Goal: Task Accomplishment & Management: Manage account settings

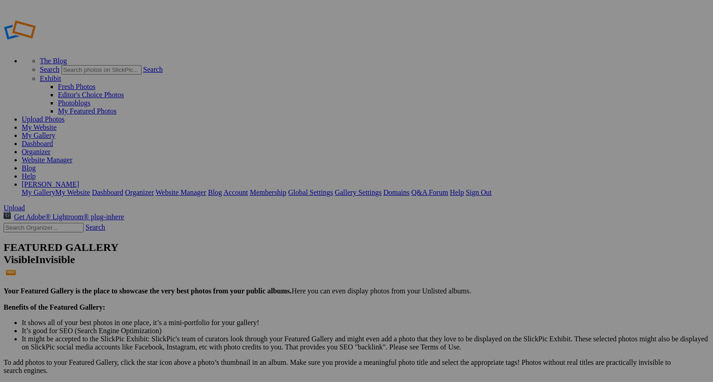
click at [25, 204] on span "Upload" at bounding box center [14, 208] width 21 height 8
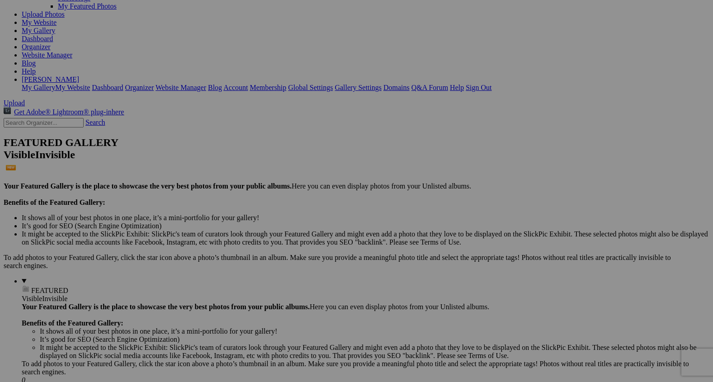
scroll to position [105, 0]
drag, startPoint x: 256, startPoint y: 70, endPoint x: 110, endPoint y: 361, distance: 325.4
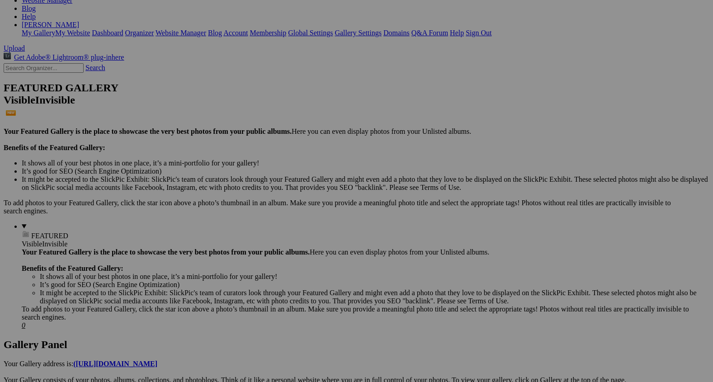
scroll to position [161, 0]
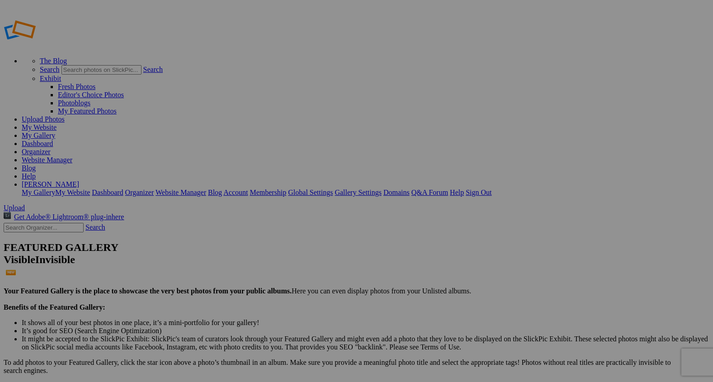
type input "2"
paste input "Holiday on the Range"
type input "Holiday on the Range"
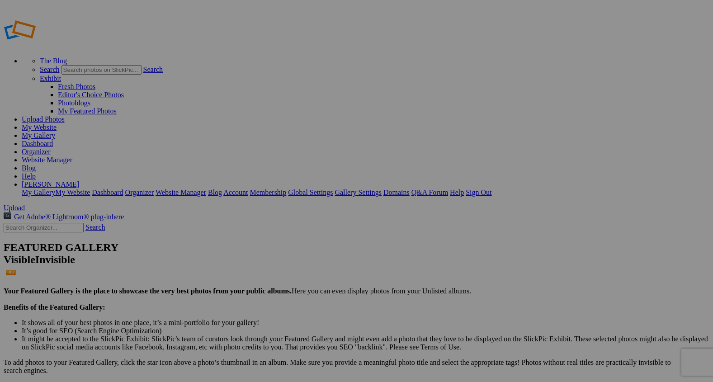
type input "2"
paste input "Harvest of Love"
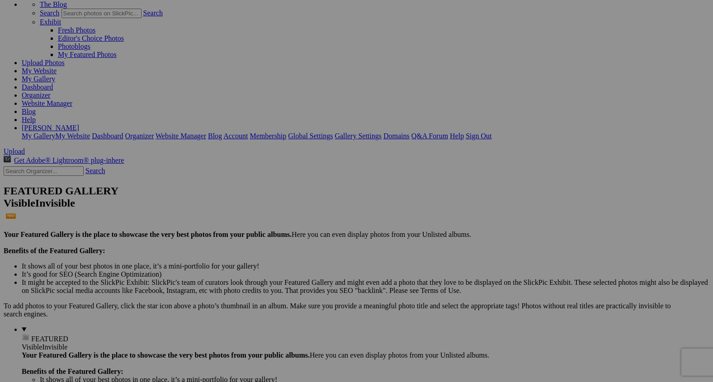
scroll to position [63, 0]
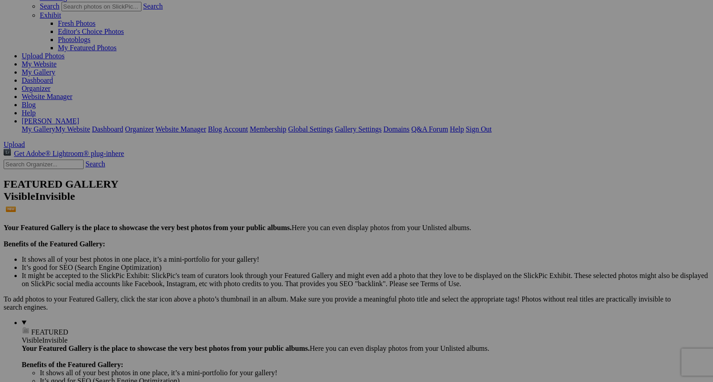
type input "Harvest of Love"
drag, startPoint x: 185, startPoint y: 91, endPoint x: 317, endPoint y: 381, distance: 318.1
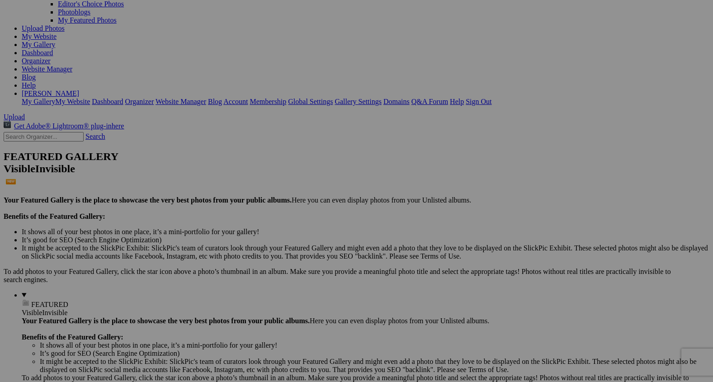
scroll to position [87, 0]
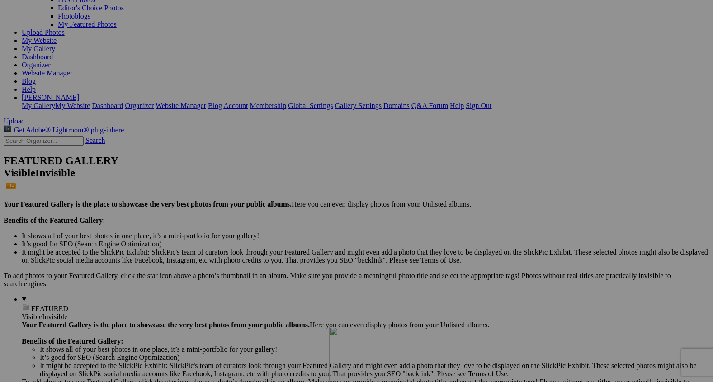
drag, startPoint x: 176, startPoint y: 74, endPoint x: 442, endPoint y: 373, distance: 399.4
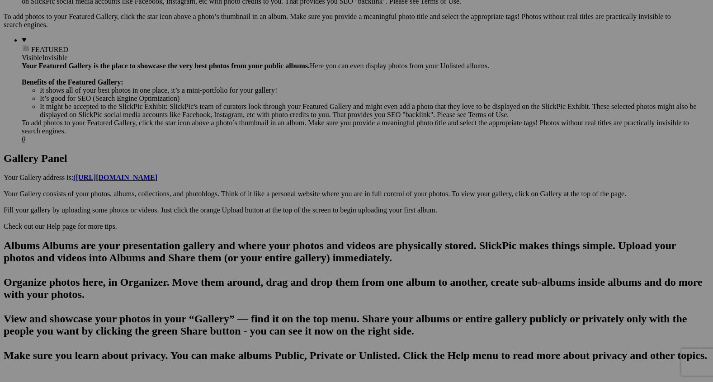
scroll to position [351, 0]
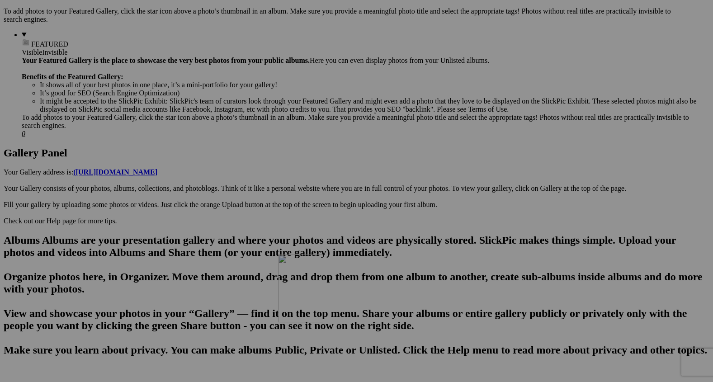
drag, startPoint x: 411, startPoint y: 135, endPoint x: 408, endPoint y: 335, distance: 199.9
drag, startPoint x: 167, startPoint y: 149, endPoint x: 176, endPoint y: 323, distance: 174.8
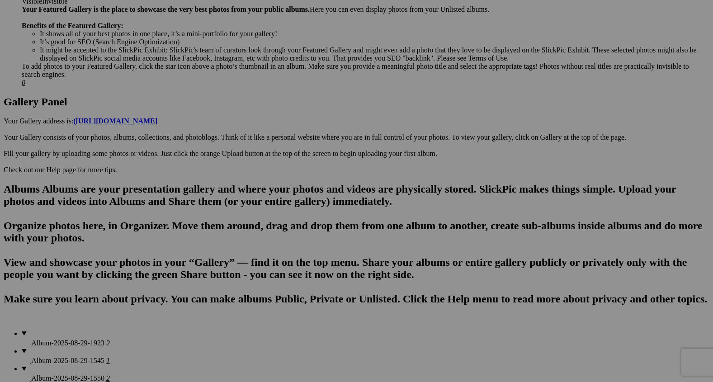
scroll to position [410, 0]
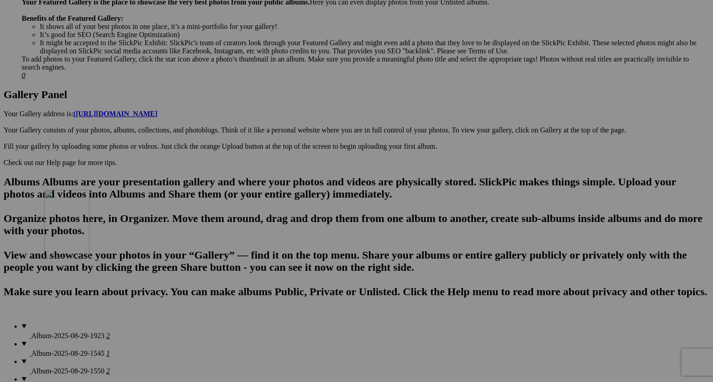
drag, startPoint x: 175, startPoint y: 211, endPoint x: 175, endPoint y: 300, distance: 89.5
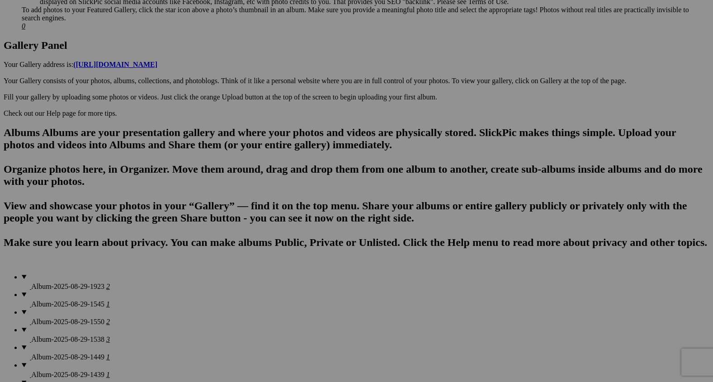
scroll to position [468, 0]
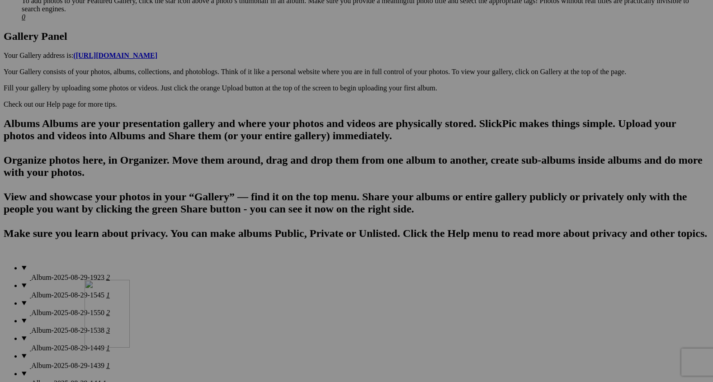
drag, startPoint x: 413, startPoint y: 257, endPoint x: 210, endPoint y: 353, distance: 224.5
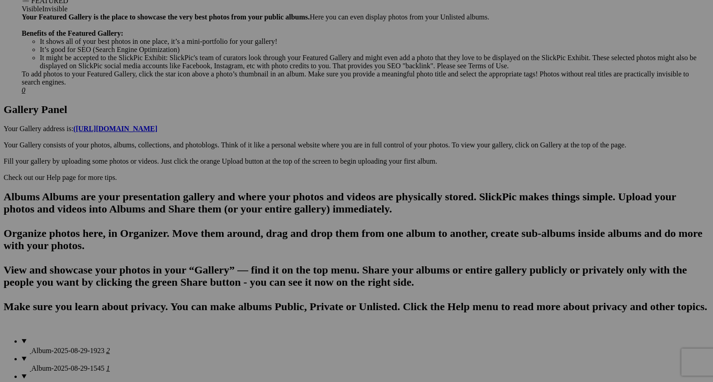
scroll to position [394, 0]
drag, startPoint x: 650, startPoint y: 215, endPoint x: 315, endPoint y: 327, distance: 352.9
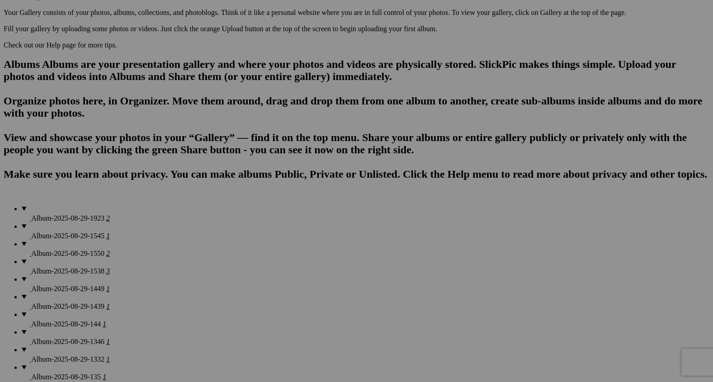
scroll to position [528, 0]
drag, startPoint x: 650, startPoint y: 100, endPoint x: 229, endPoint y: 305, distance: 468.4
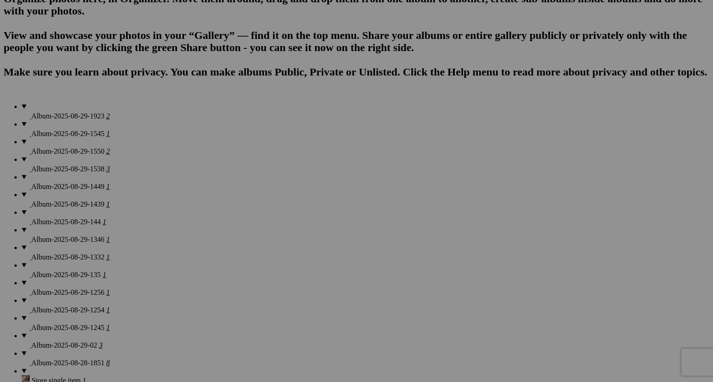
scroll to position [643, 0]
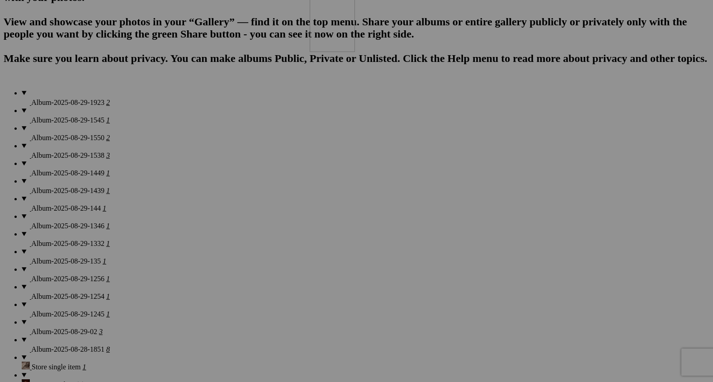
drag, startPoint x: 254, startPoint y: 211, endPoint x: 441, endPoint y: 63, distance: 238.2
drag, startPoint x: 421, startPoint y: 84, endPoint x: 507, endPoint y: 74, distance: 86.5
